Goal: Check status: Check status

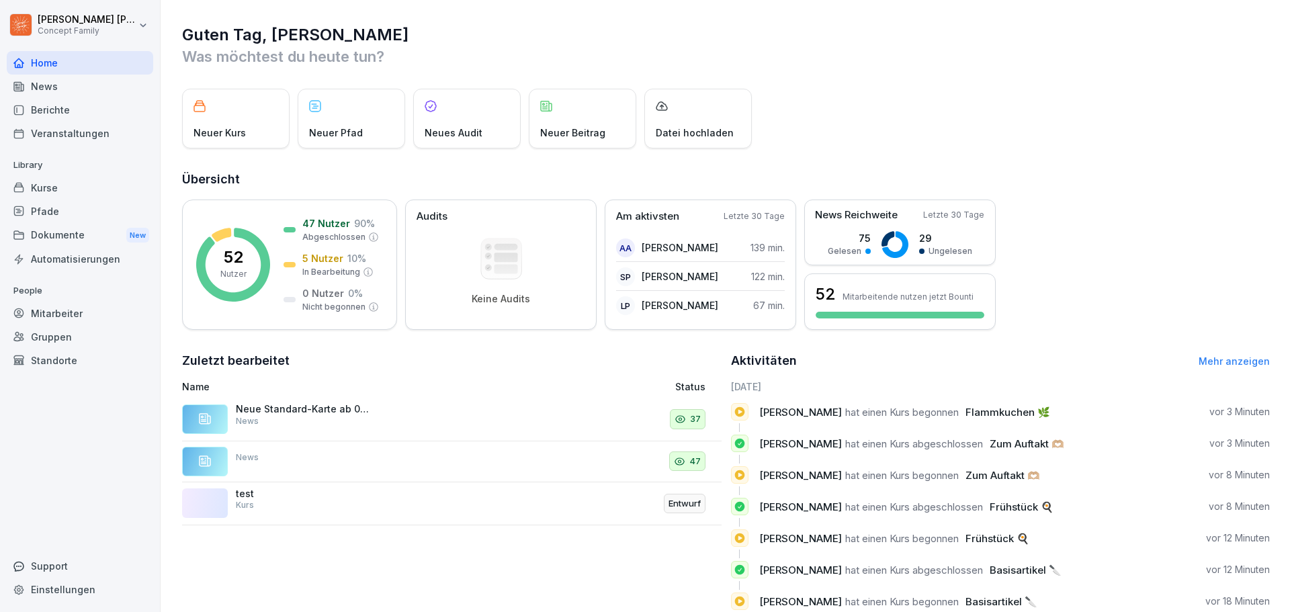
click at [99, 112] on div "Berichte" at bounding box center [80, 110] width 146 height 24
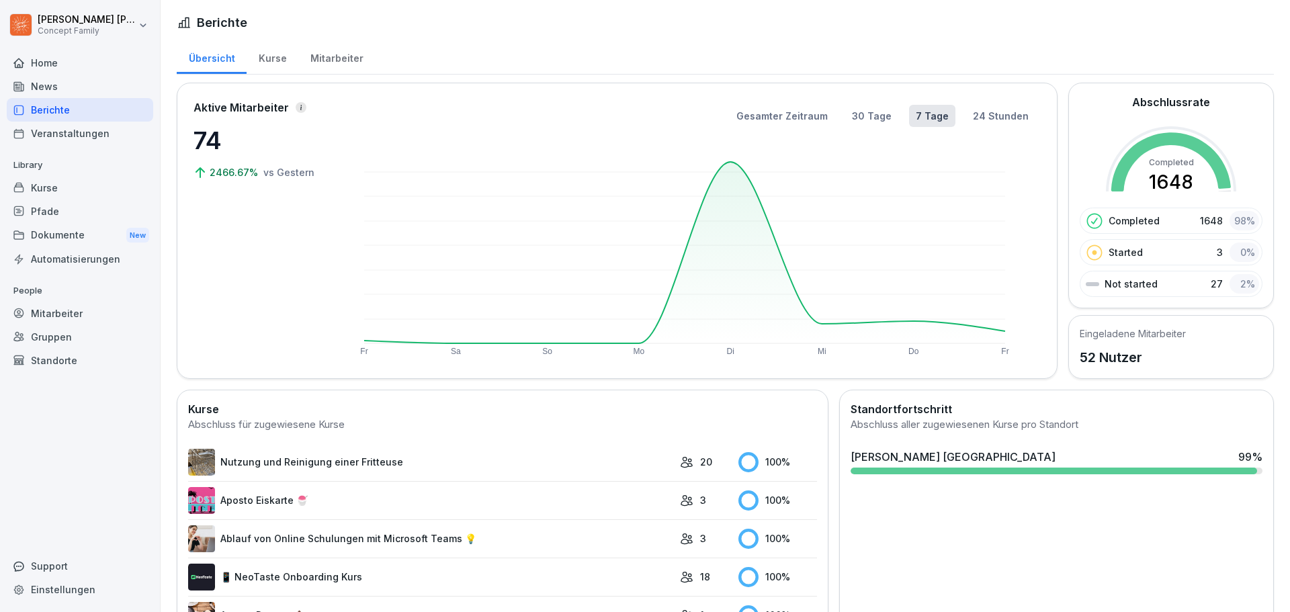
click at [318, 56] on div "Mitarbeiter" at bounding box center [336, 57] width 77 height 34
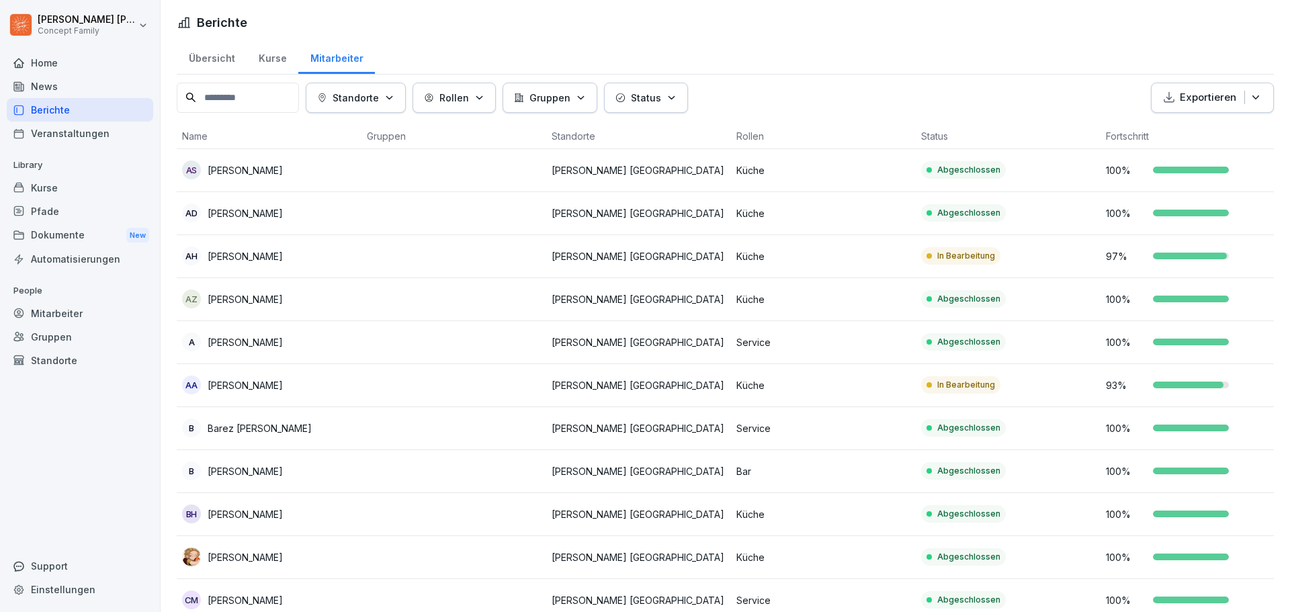
click at [650, 99] on p "Status" at bounding box center [646, 98] width 30 height 14
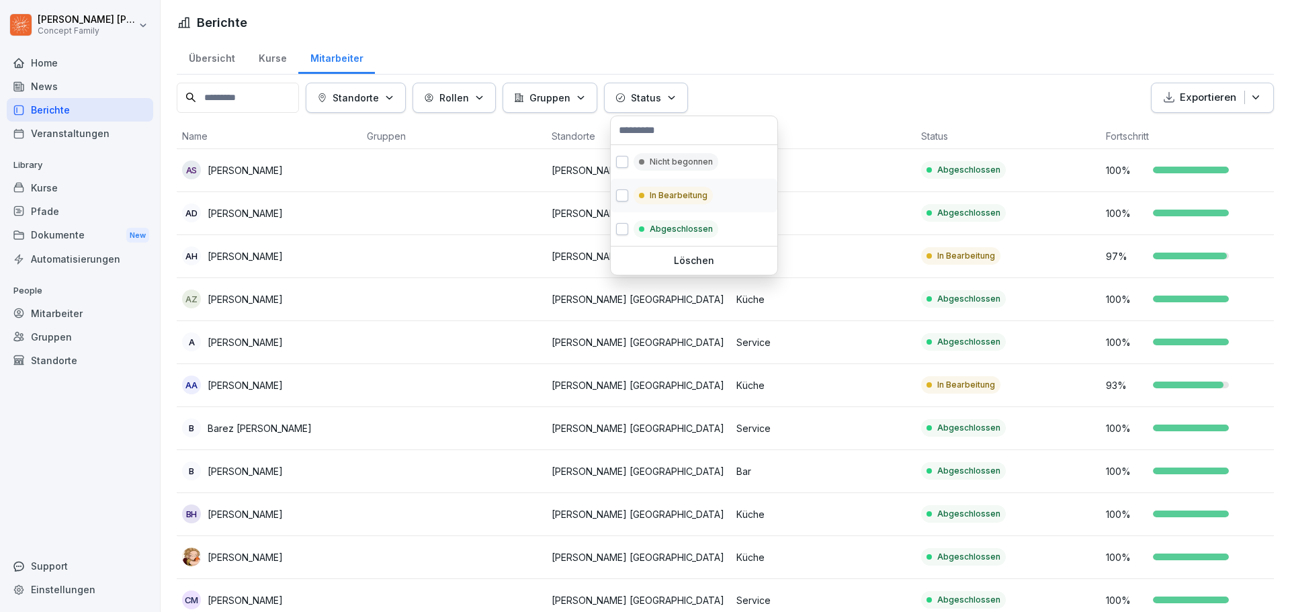
click at [675, 191] on p "In Bearbeitung" at bounding box center [679, 195] width 58 height 12
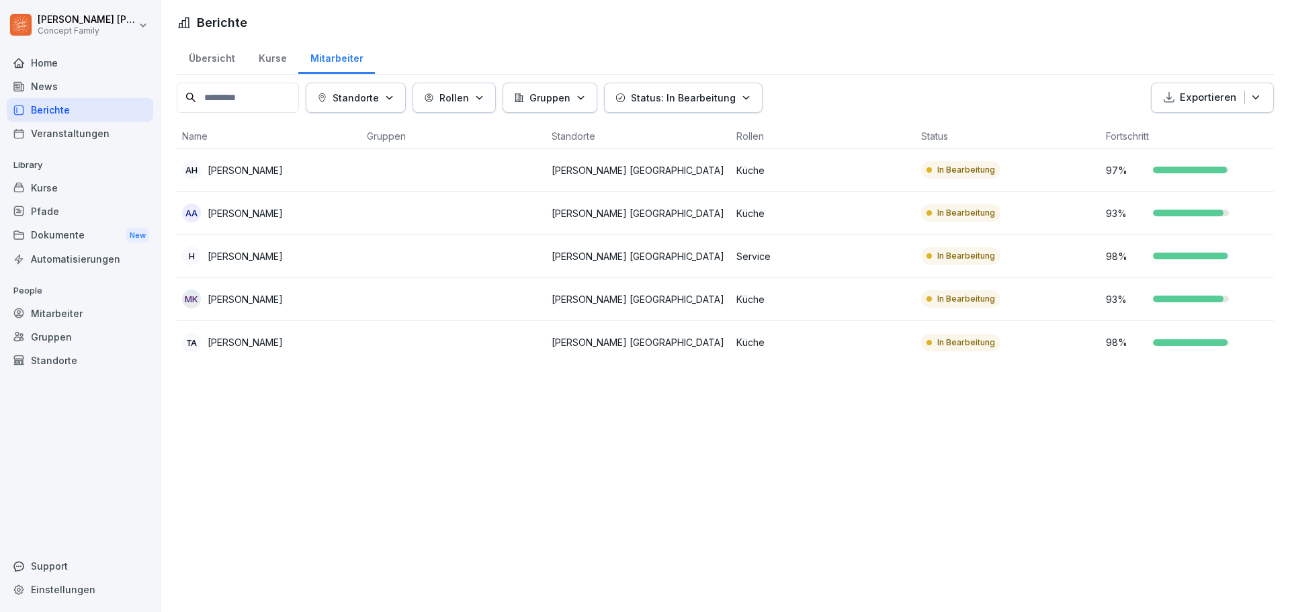
click at [373, 455] on html "[PERSON_NAME] Concept Family Home News Berichte Veranstaltungen Library Kurse P…" at bounding box center [645, 306] width 1290 height 612
click at [251, 214] on p "[PERSON_NAME]" at bounding box center [245, 213] width 75 height 14
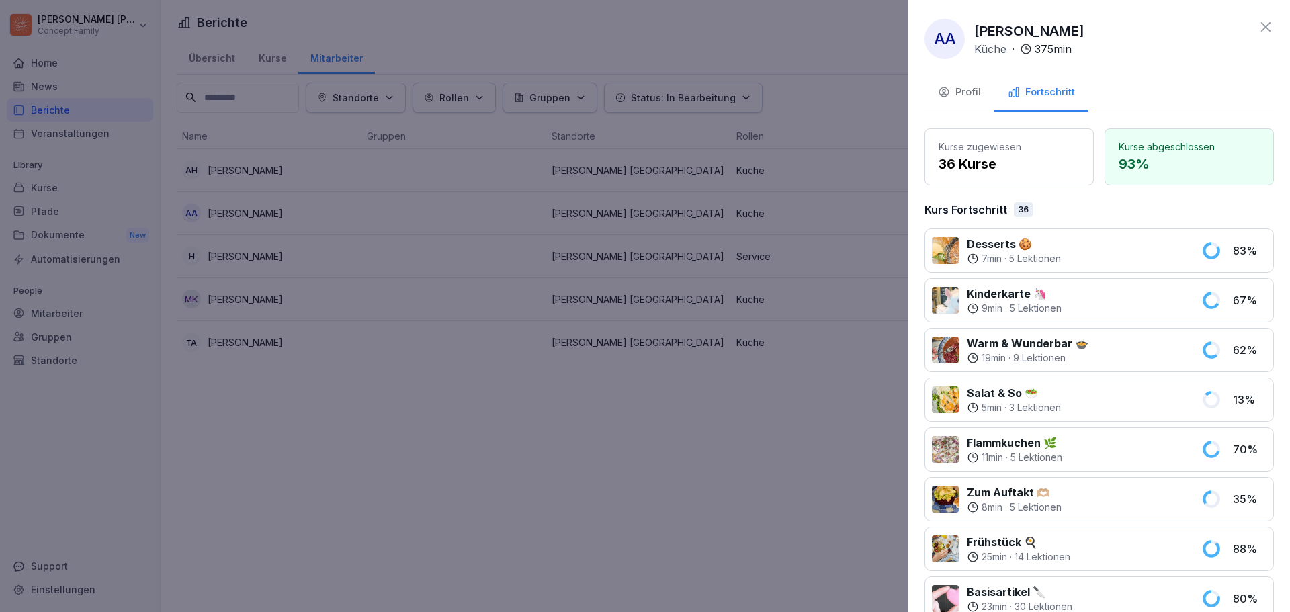
click at [954, 90] on div "Profil" at bounding box center [959, 92] width 43 height 15
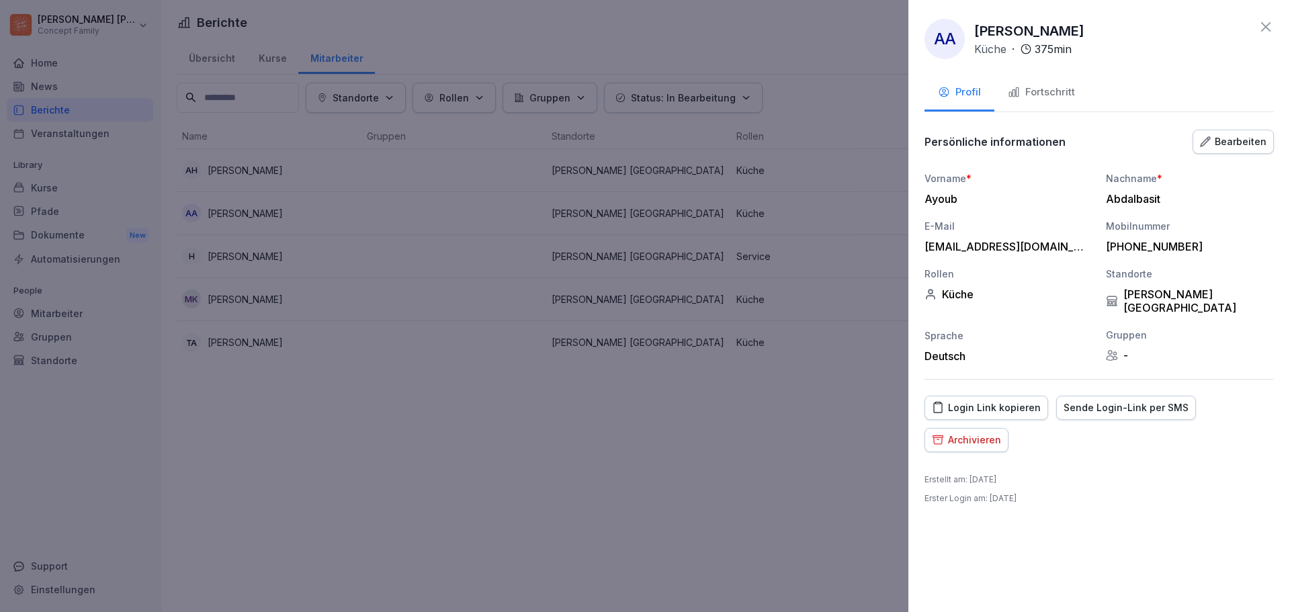
click at [1014, 400] on div "Login Link kopieren" at bounding box center [986, 407] width 109 height 15
